Goal: Task Accomplishment & Management: Use online tool/utility

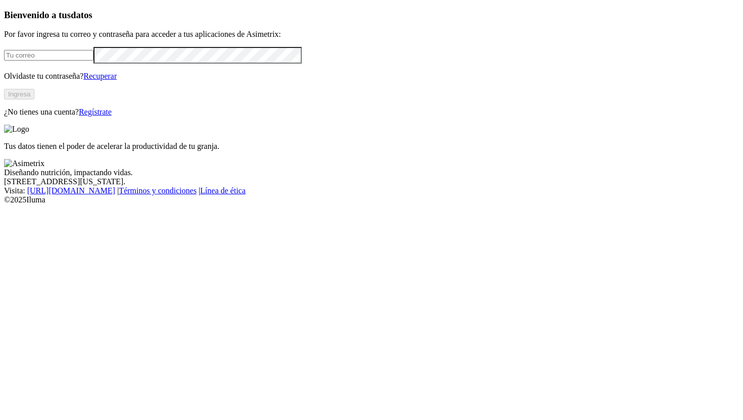
type input "[PERSON_NAME][EMAIL_ADDRESS][PERSON_NAME][DOMAIN_NAME]"
click at [34, 100] on button "Ingresa" at bounding box center [19, 94] width 30 height 11
